Goal: Transaction & Acquisition: Purchase product/service

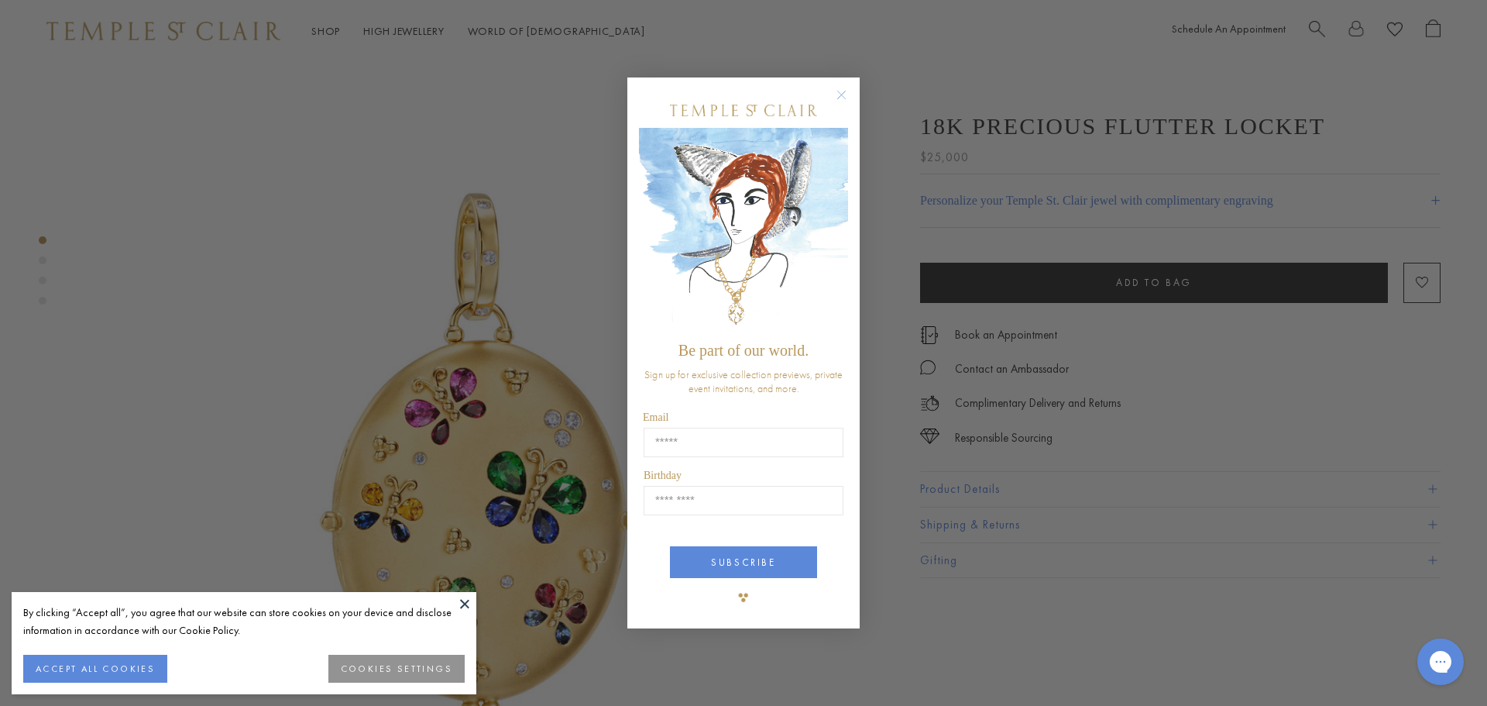
click at [844, 95] on circle "Close dialog" at bounding box center [842, 94] width 19 height 19
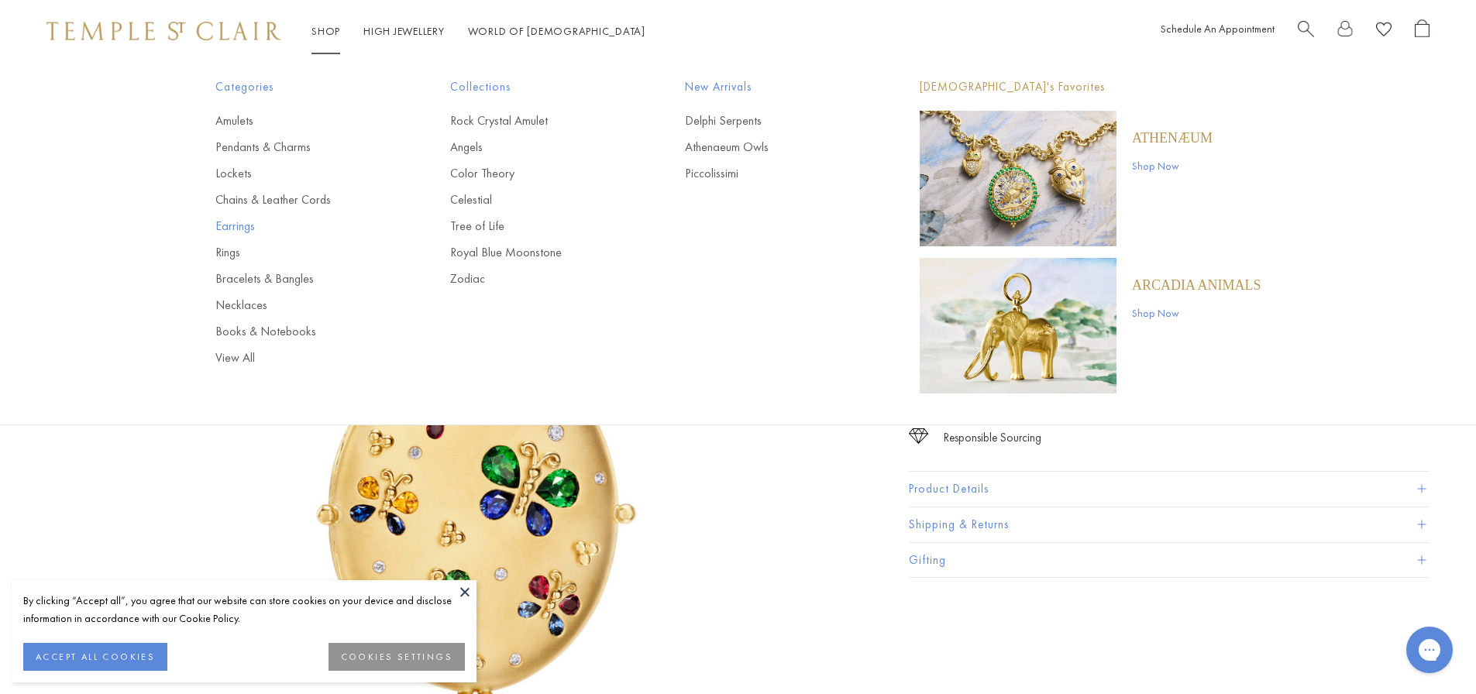
click at [246, 224] on link "Earrings" at bounding box center [301, 226] width 173 height 17
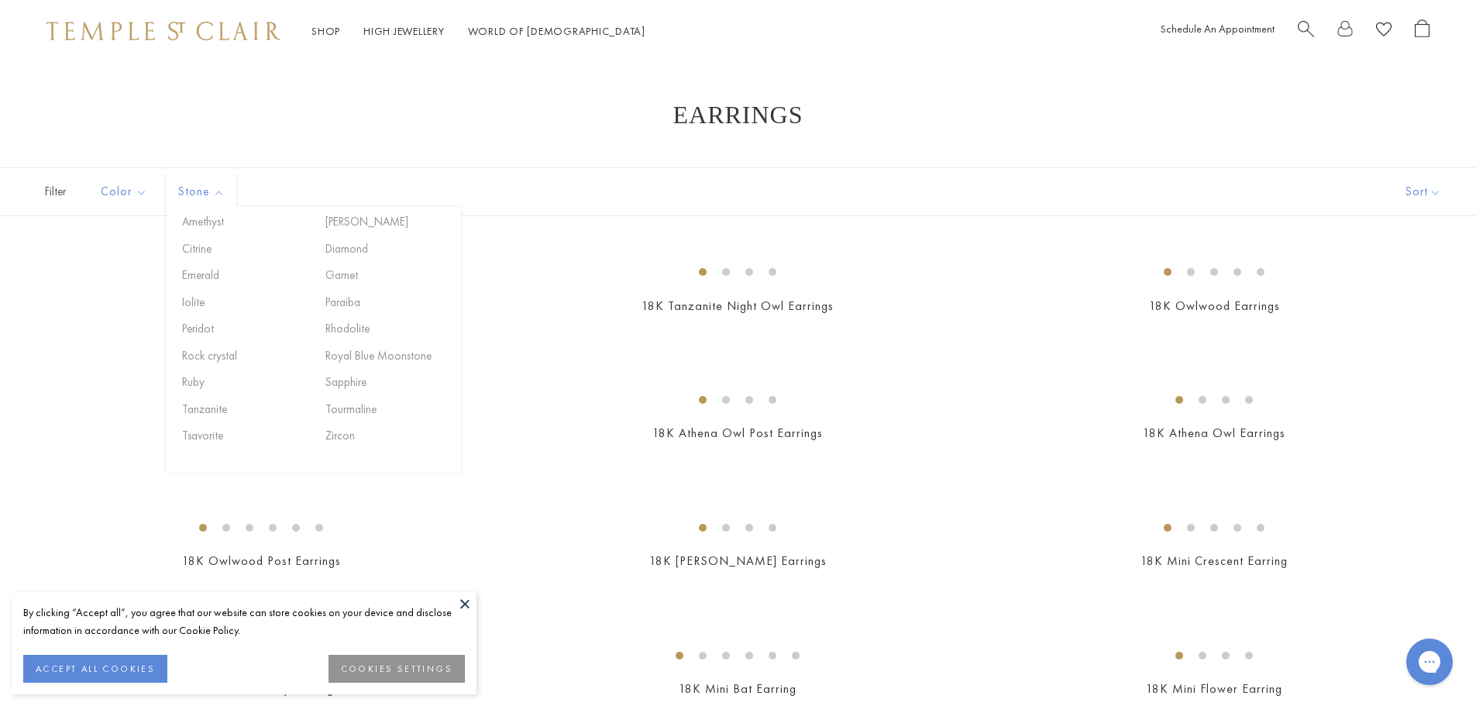
click at [198, 380] on button "Ruby" at bounding box center [244, 382] width 132 height 18
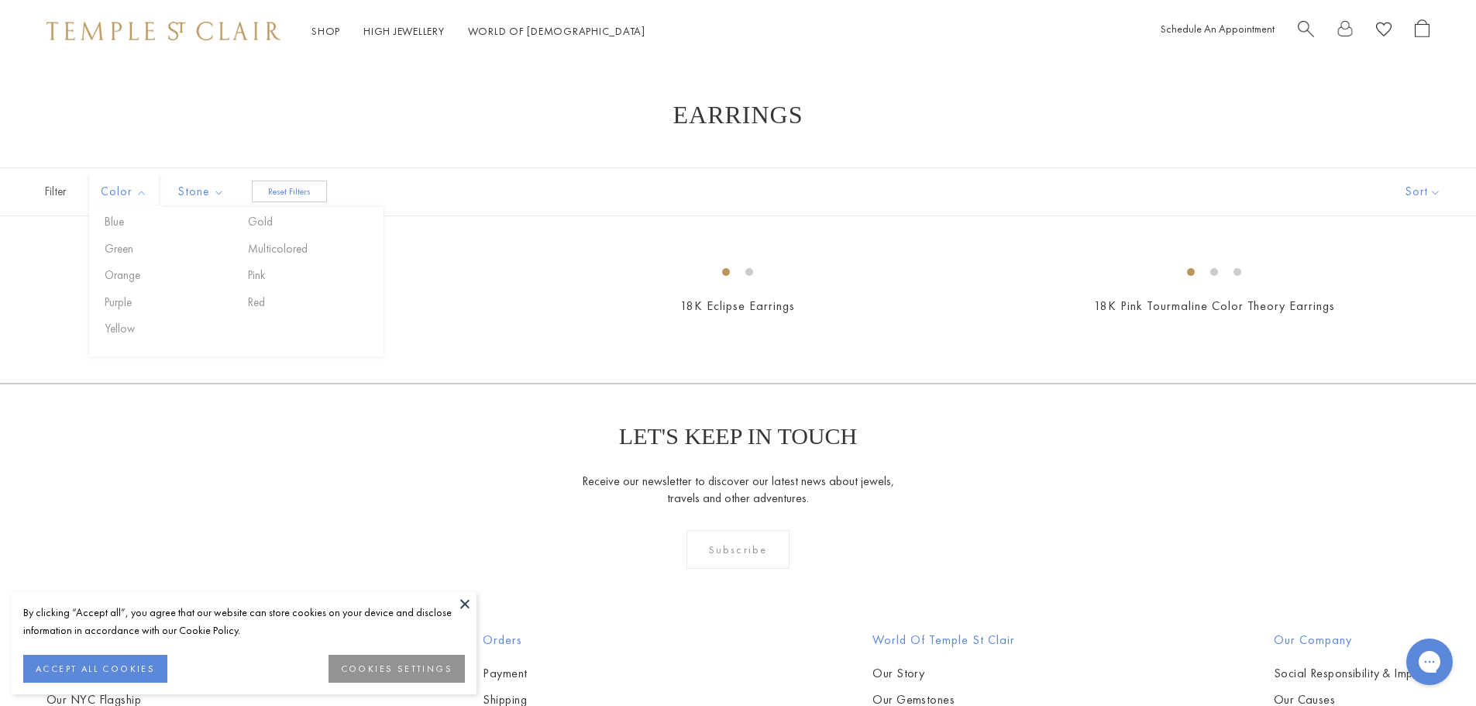
click at [143, 193] on span "Color" at bounding box center [126, 191] width 66 height 19
click at [529, 158] on section "Earrings Filters Color Blue Gold Green Multicolored Orange Pink Purple Red Yell…" at bounding box center [738, 242] width 1476 height 282
click at [224, 192] on span "Stone" at bounding box center [203, 191] width 66 height 19
click at [338, 218] on button "[PERSON_NAME]" at bounding box center [387, 222] width 132 height 18
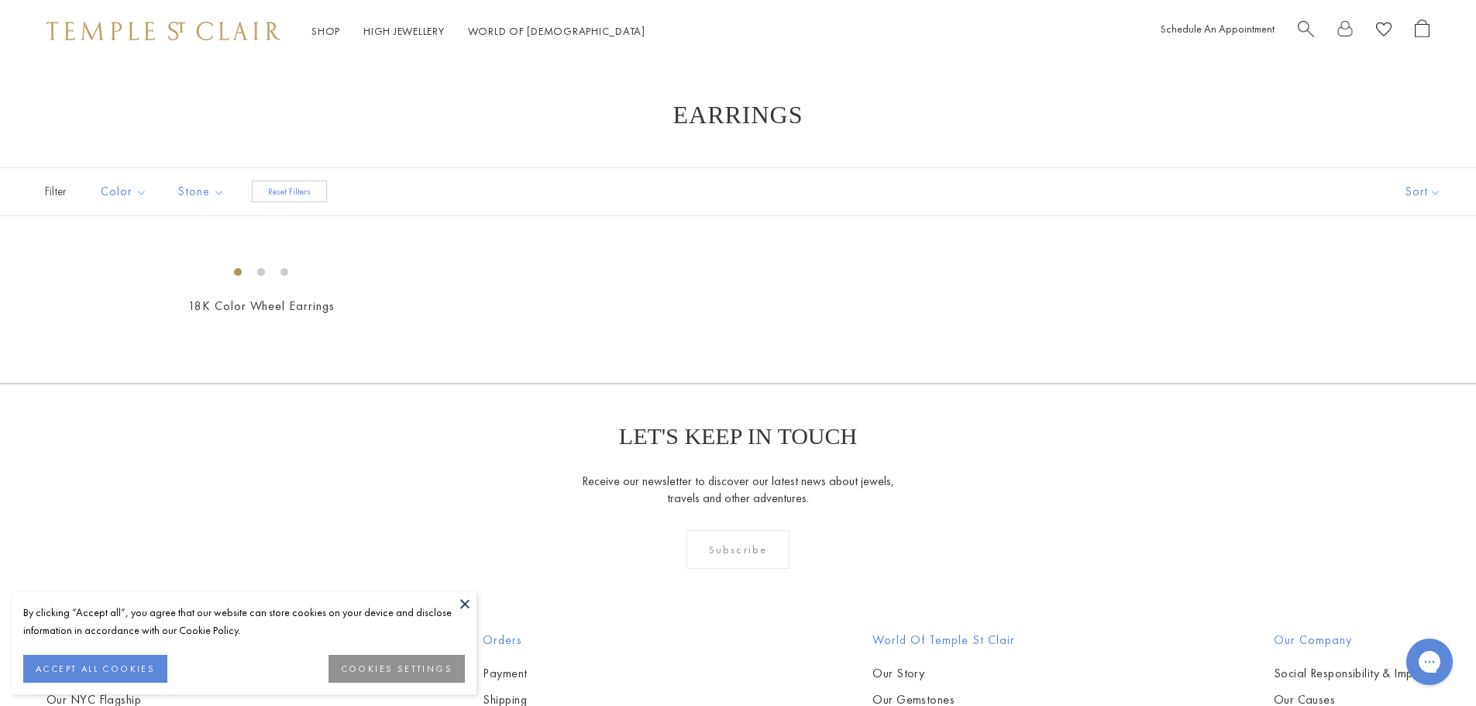
click at [463, 600] on button at bounding box center [464, 603] width 23 height 23
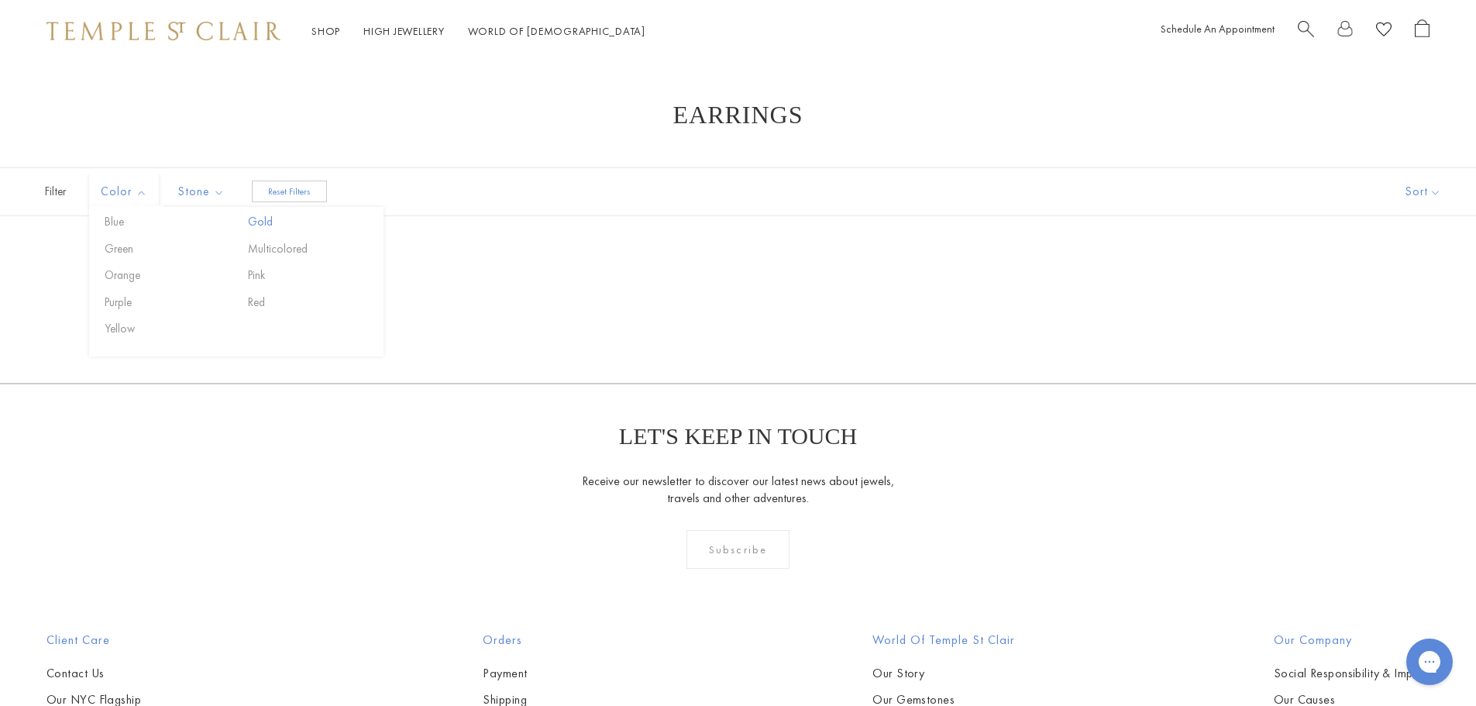
click at [262, 224] on button "Gold" at bounding box center [310, 222] width 132 height 18
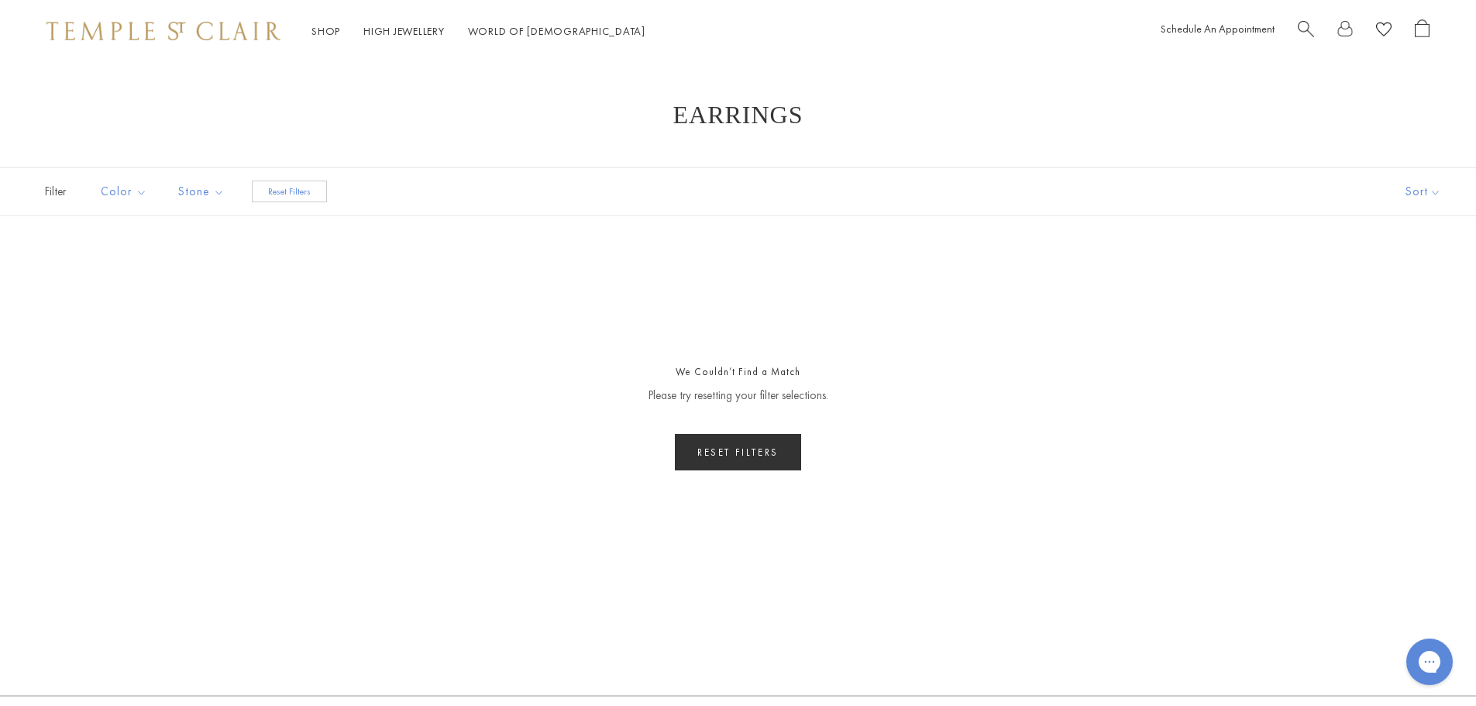
click at [718, 449] on button "Reset Filters" at bounding box center [738, 452] width 126 height 36
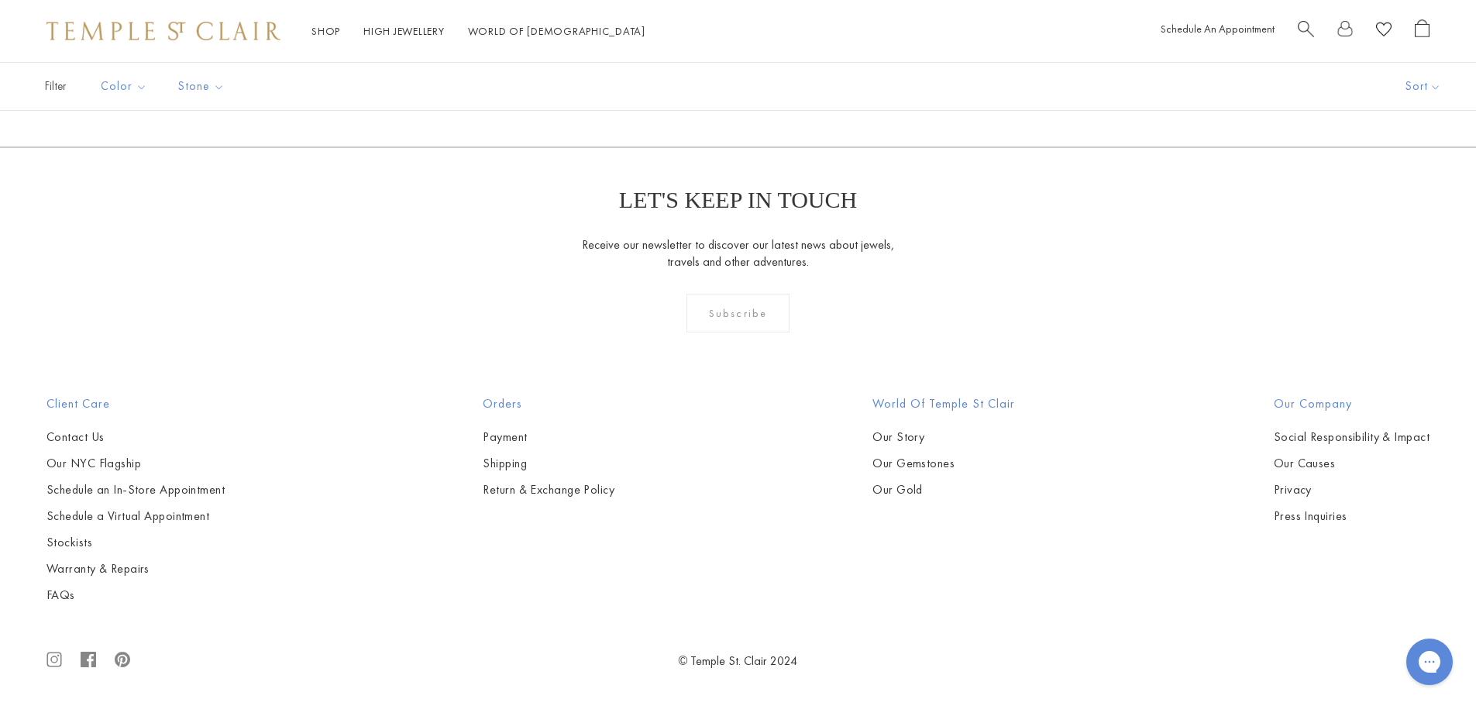
scroll to position [2892, 0]
click at [0, 0] on img at bounding box center [0, 0] width 0 height 0
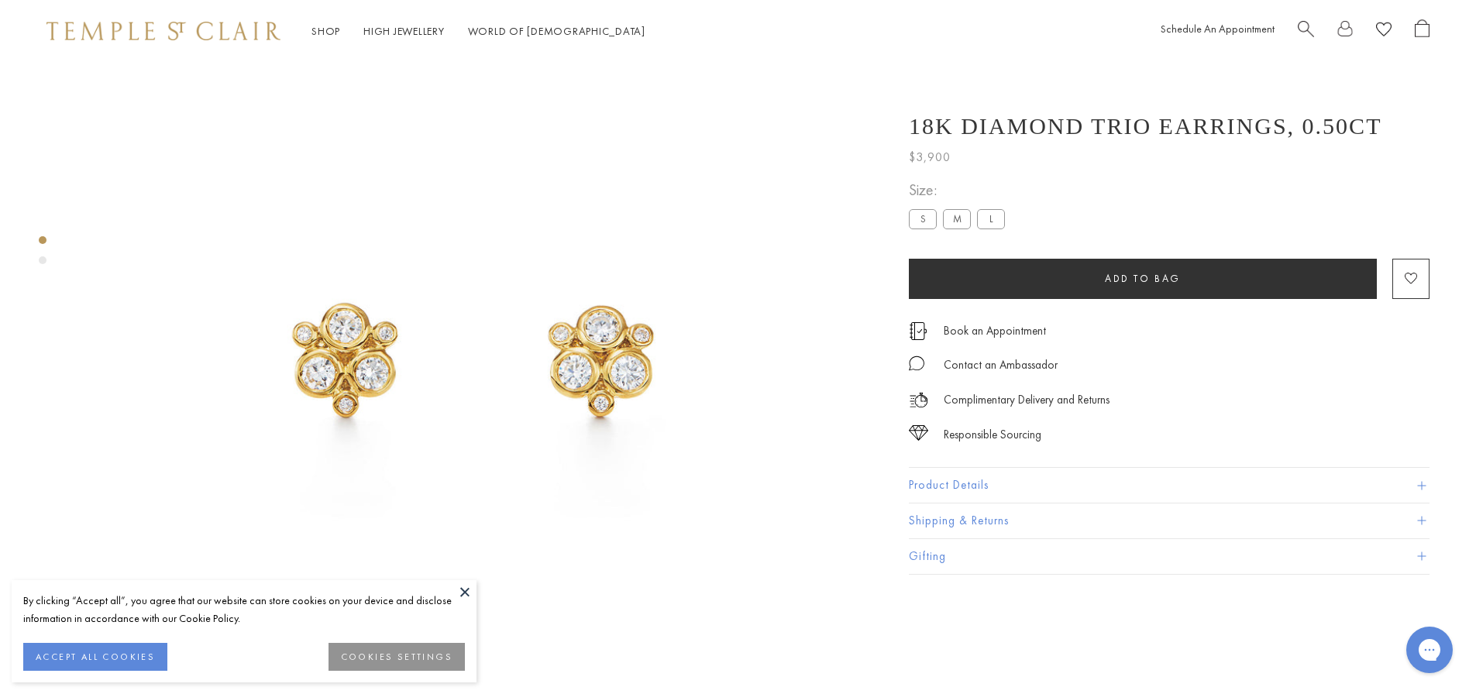
scroll to position [62, 0]
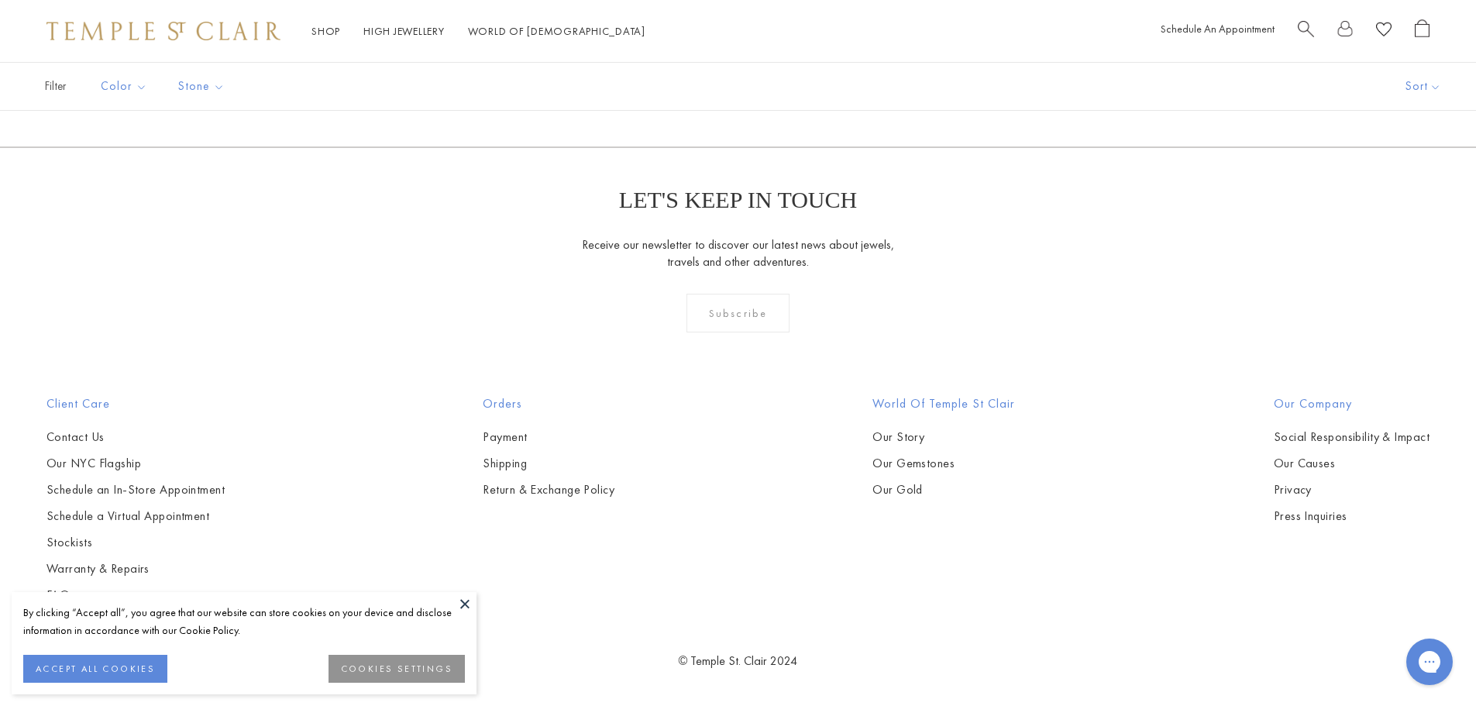
scroll to position [8676, 0]
click at [713, 84] on link "2" at bounding box center [713, 63] width 50 height 43
click at [782, 84] on link "3" at bounding box center [787, 63] width 50 height 43
